Goal: Task Accomplishment & Management: Manage account settings

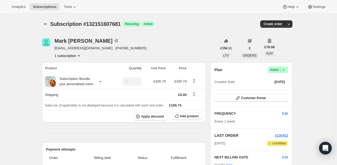
click at [281, 71] on span "|" at bounding box center [280, 70] width 1 height 4
click at [275, 91] on span "Cancel subscription" at bounding box center [280, 89] width 30 height 4
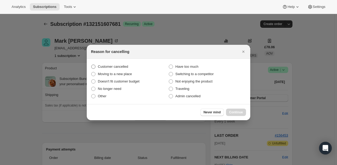
click at [110, 67] on span "Customer cancelled" at bounding box center [113, 67] width 30 height 4
click at [92, 65] on input "Customer cancelled" at bounding box center [91, 65] width 0 height 0
radio input "true"
click at [236, 111] on span "Continue" at bounding box center [236, 112] width 14 height 4
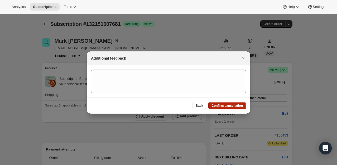
click at [230, 108] on button "Confirm cancellation" at bounding box center [227, 105] width 38 height 7
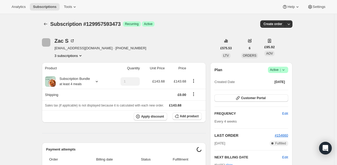
click at [284, 71] on icon at bounding box center [283, 69] width 5 height 5
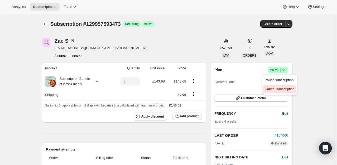
click at [271, 92] on span "Cancel subscription" at bounding box center [280, 89] width 30 height 5
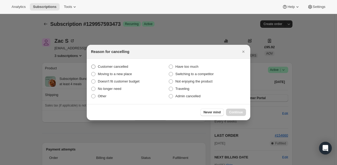
click at [126, 68] on span "Customer cancelled" at bounding box center [113, 67] width 30 height 4
click at [92, 65] on input "Customer cancelled" at bounding box center [91, 65] width 0 height 0
radio input "true"
click at [232, 112] on span "Continue" at bounding box center [236, 112] width 14 height 4
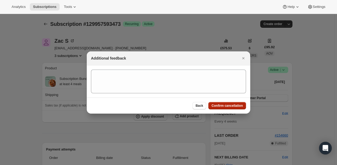
click at [232, 104] on button "Confirm cancellation" at bounding box center [227, 105] width 38 height 7
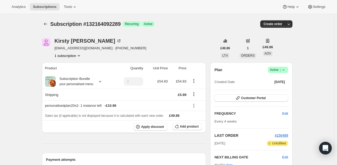
click at [286, 71] on icon at bounding box center [283, 69] width 5 height 5
click at [276, 88] on span "Cancel subscription" at bounding box center [280, 89] width 30 height 4
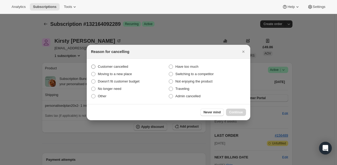
click at [117, 69] on label "Customer cancelled" at bounding box center [130, 66] width 78 height 7
click at [92, 65] on input "Customer cancelled" at bounding box center [91, 65] width 0 height 0
radio input "true"
click at [234, 112] on span "Continue" at bounding box center [236, 112] width 14 height 4
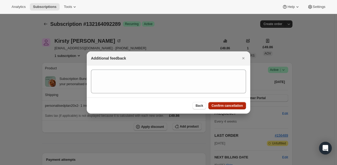
click at [234, 104] on span "Confirm cancellation" at bounding box center [227, 106] width 31 height 4
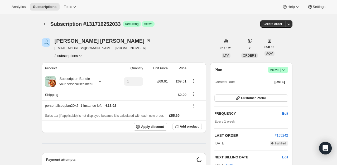
click at [287, 73] on div "Plan Success Active | Created Date Sep 12, 2025" at bounding box center [252, 76] width 74 height 19
click at [287, 70] on span "Success Active |" at bounding box center [278, 70] width 20 height 6
click at [271, 91] on span "Cancel subscription" at bounding box center [280, 89] width 30 height 4
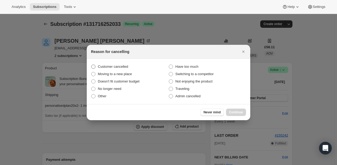
click at [116, 66] on span "Customer cancelled" at bounding box center [113, 67] width 30 height 4
click at [92, 65] on input "Customer cancelled" at bounding box center [91, 65] width 0 height 0
radio input "true"
click at [246, 113] on div "Never mind Continue" at bounding box center [169, 112] width 164 height 16
click at [243, 113] on span "Continue" at bounding box center [236, 112] width 14 height 4
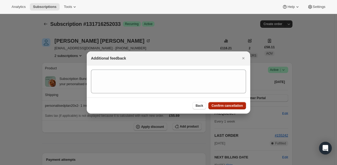
click at [234, 107] on span "Confirm cancellation" at bounding box center [227, 106] width 31 height 4
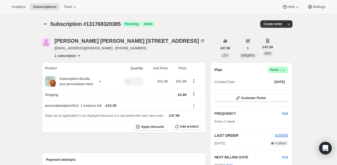
click at [285, 112] on span "Edit" at bounding box center [285, 113] width 6 height 5
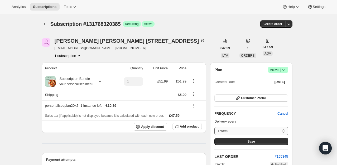
click at [250, 132] on select "1 week 2 weeks 3 weeks 4 weeks 5 weeks 6 weeks 7 weeks 8 weeks Custom..." at bounding box center [252, 131] width 74 height 8
select select "WEEK#2"
click at [216, 127] on select "1 week 2 weeks 3 weeks 4 weeks 5 weeks 6 weeks 7 weeks 8 weeks Custom..." at bounding box center [252, 131] width 74 height 8
click at [252, 141] on span "Save" at bounding box center [251, 142] width 7 height 4
